Goal: Task Accomplishment & Management: Complete application form

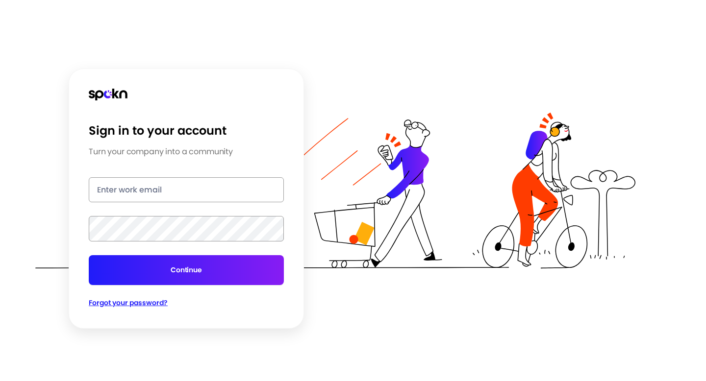
click at [149, 188] on input "email" at bounding box center [186, 189] width 195 height 25
click at [159, 186] on input "email" at bounding box center [186, 189] width 195 height 25
type input "[PERSON_NAME][EMAIL_ADDRESS][PERSON_NAME][DOMAIN_NAME]"
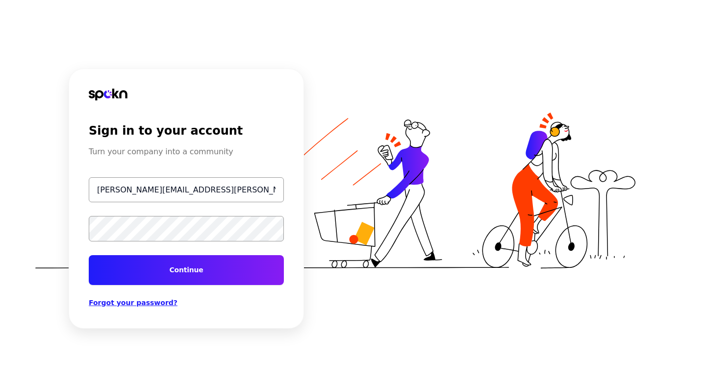
click at [89, 255] on button "Continue" at bounding box center [186, 270] width 195 height 30
click at [116, 96] on img at bounding box center [108, 95] width 39 height 12
click at [104, 93] on img at bounding box center [108, 95] width 39 height 12
click at [144, 304] on span "Forgot your password?" at bounding box center [133, 303] width 89 height 8
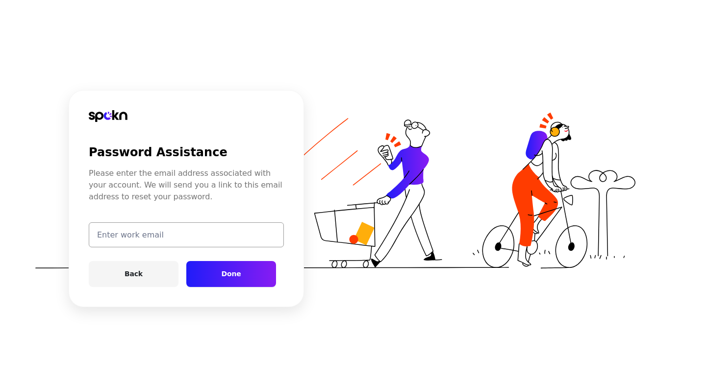
click at [164, 248] on form "Back Done" at bounding box center [186, 254] width 195 height 65
click at [177, 236] on input "email" at bounding box center [186, 234] width 195 height 25
type input "[PERSON_NAME][EMAIL_ADDRESS][PERSON_NAME][DOMAIN_NAME]"
click at [218, 275] on button "Done" at bounding box center [231, 274] width 90 height 26
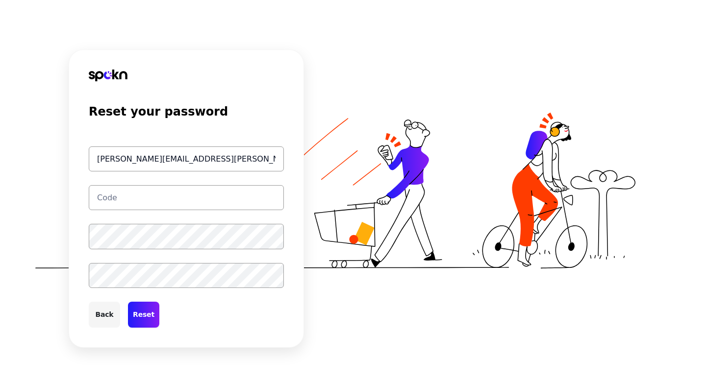
click at [115, 73] on img at bounding box center [108, 76] width 39 height 12
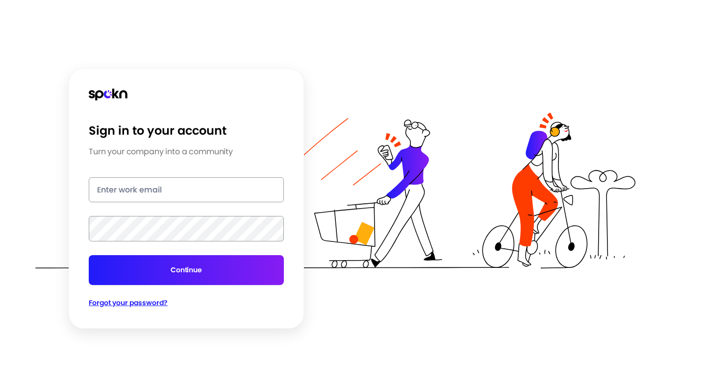
click at [459, 161] on div at bounding box center [335, 190] width 600 height 381
click at [99, 94] on img at bounding box center [108, 95] width 39 height 12
click at [156, 190] on input "email" at bounding box center [186, 189] width 195 height 25
type input "[PERSON_NAME][EMAIL_ADDRESS][PERSON_NAME][DOMAIN_NAME]"
